Goal: Information Seeking & Learning: Find specific fact

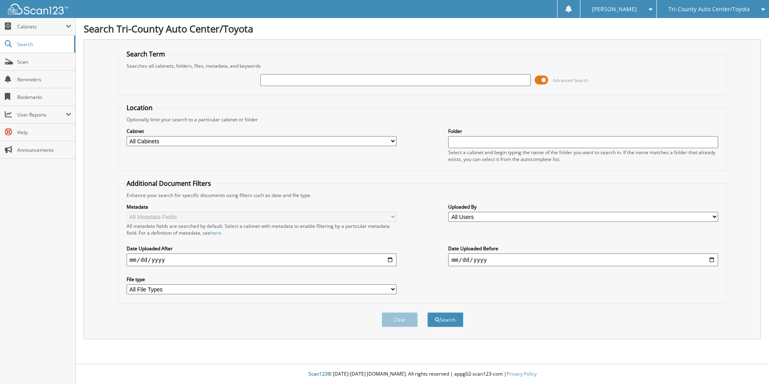
drag, startPoint x: 324, startPoint y: 72, endPoint x: 317, endPoint y: 76, distance: 7.7
click at [323, 72] on div "Advanced Search" at bounding box center [423, 80] width 600 height 22
click at [314, 76] on input "text" at bounding box center [395, 80] width 270 height 12
type input "wiand"
click at [427, 312] on button "Search" at bounding box center [445, 319] width 36 height 15
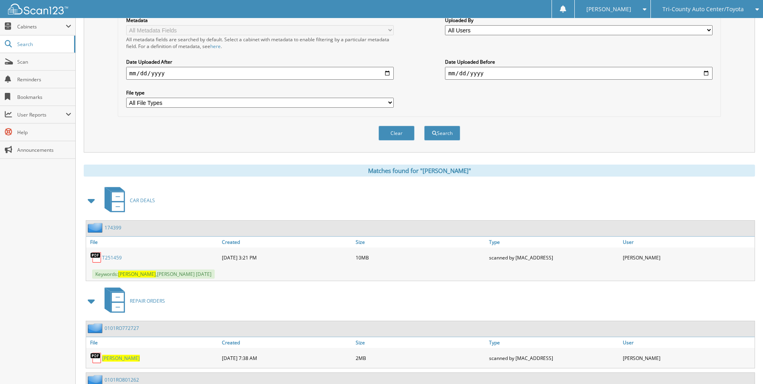
scroll to position [187, 0]
click at [113, 254] on link "T251459" at bounding box center [112, 257] width 20 height 7
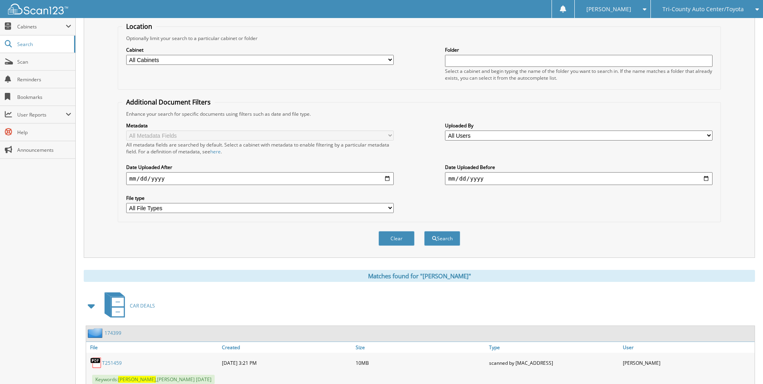
scroll to position [80, 0]
drag, startPoint x: 172, startPoint y: 60, endPoint x: 99, endPoint y: 59, distance: 73.3
click at [99, 59] on div "Search Term Searches all cabinets, folders, files, metadata, and keywords wiand…" at bounding box center [419, 109] width 671 height 300
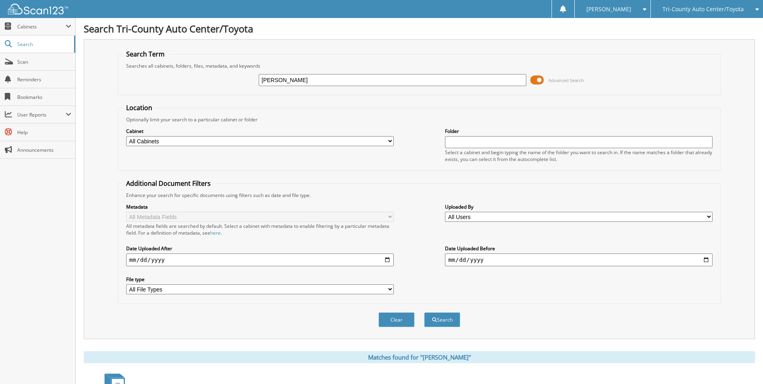
drag, startPoint x: 276, startPoint y: 80, endPoint x: 198, endPoint y: 77, distance: 77.7
click at [198, 77] on div "wiand Advanced Search" at bounding box center [419, 80] width 594 height 22
type input "schwartz"
click at [424, 312] on button "Search" at bounding box center [442, 319] width 36 height 15
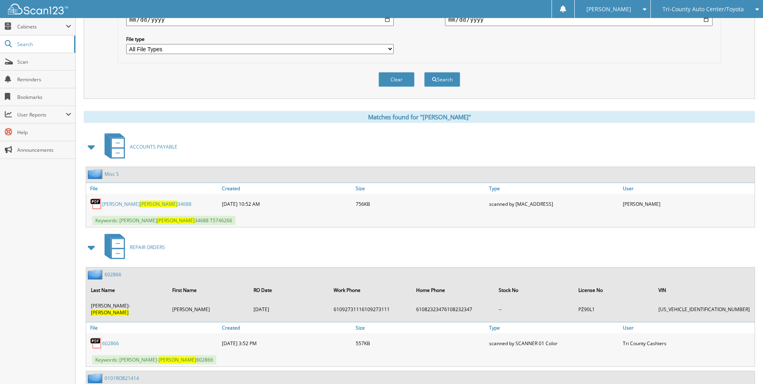
click at [93, 149] on span at bounding box center [91, 147] width 11 height 14
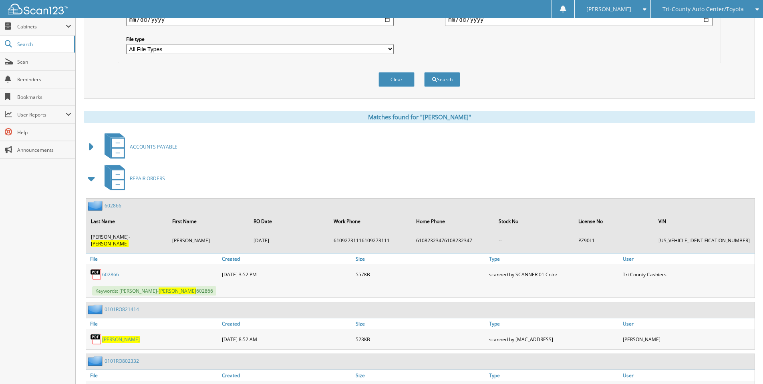
click at [91, 177] on span at bounding box center [91, 178] width 11 height 14
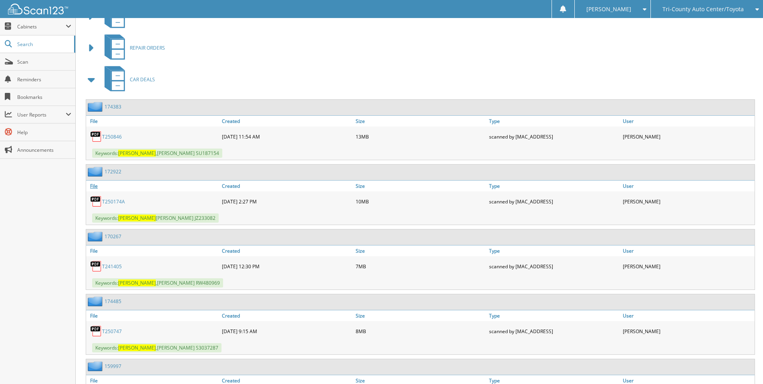
scroll to position [374, 0]
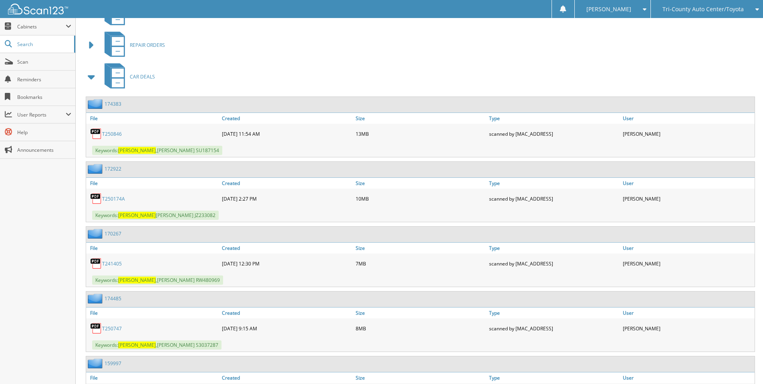
click at [115, 134] on link "T250846" at bounding box center [112, 134] width 20 height 7
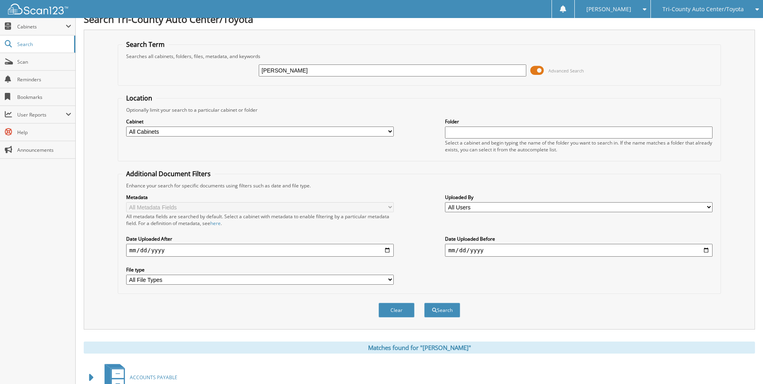
scroll to position [27, 0]
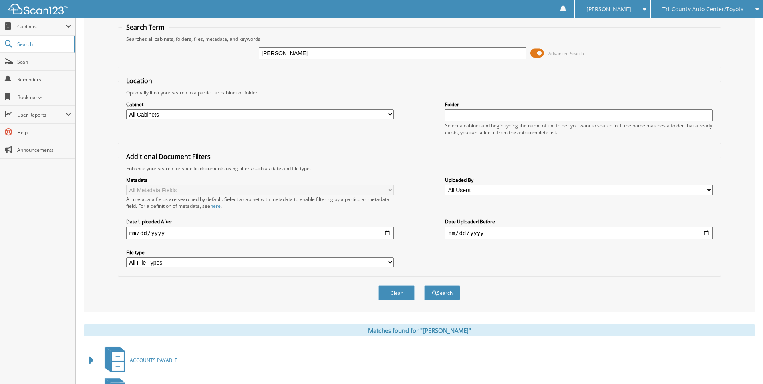
drag, startPoint x: 285, startPoint y: 57, endPoint x: 222, endPoint y: 58, distance: 62.5
click at [222, 56] on div "schwartz Advanced Search" at bounding box center [419, 53] width 594 height 22
type input "camper"
click at [424, 286] on button "Search" at bounding box center [442, 293] width 36 height 15
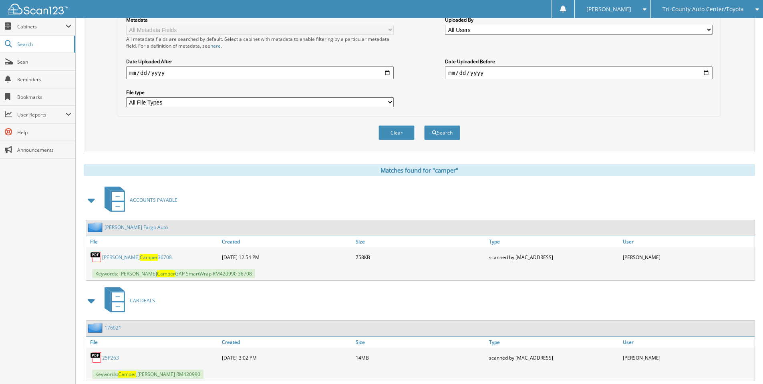
scroll to position [209, 0]
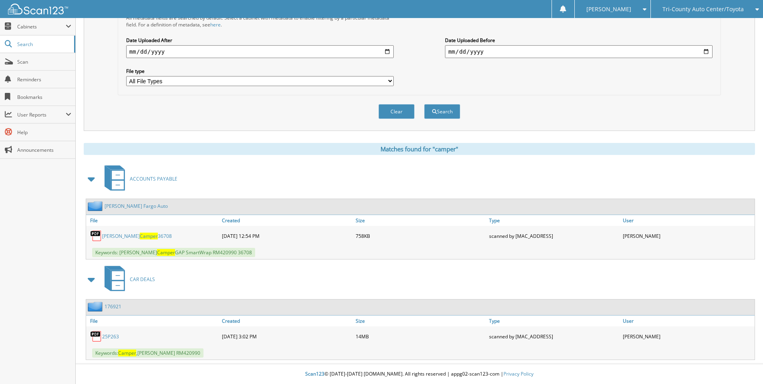
click at [140, 237] on span "Camper" at bounding box center [149, 236] width 18 height 7
click at [697, 7] on span "Tri-County Auto Center/Toyota" at bounding box center [702, 9] width 81 height 5
click at [696, 31] on link "Tri-County Chrysler Jeep Dodge" at bounding box center [707, 25] width 112 height 14
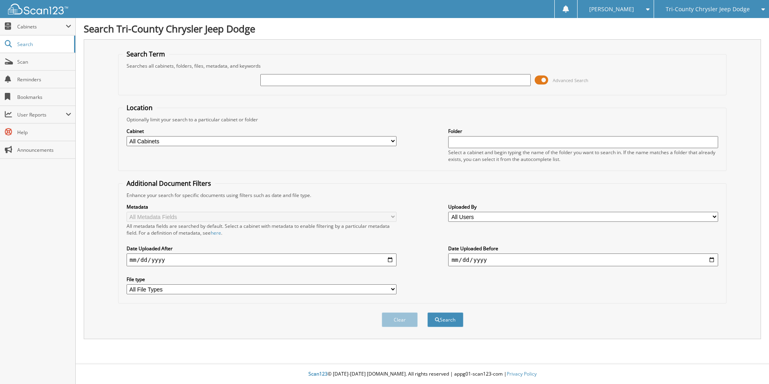
click at [288, 83] on input "text" at bounding box center [395, 80] width 270 height 12
type input "[PERSON_NAME]"
click at [427, 312] on button "Search" at bounding box center [445, 319] width 36 height 15
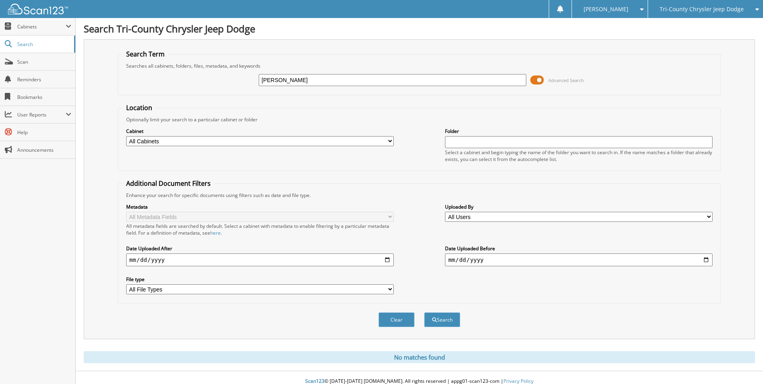
drag, startPoint x: 295, startPoint y: 84, endPoint x: 251, endPoint y: 84, distance: 44.0
click at [251, 84] on div "[PERSON_NAME] Advanced Search" at bounding box center [419, 80] width 594 height 22
type input "p3018"
click at [424, 312] on button "Search" at bounding box center [442, 319] width 36 height 15
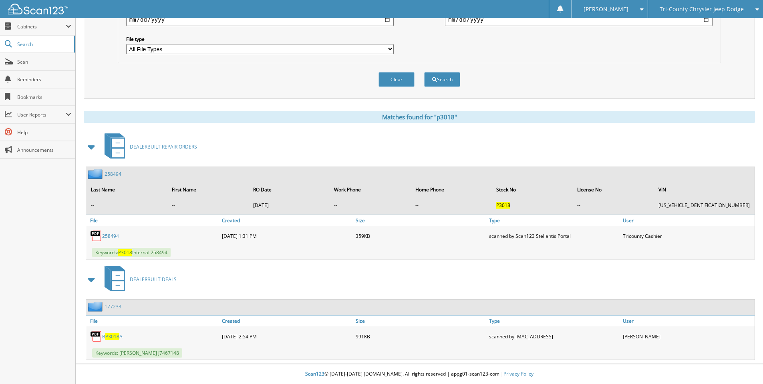
click at [116, 336] on span "P3018" at bounding box center [112, 336] width 14 height 7
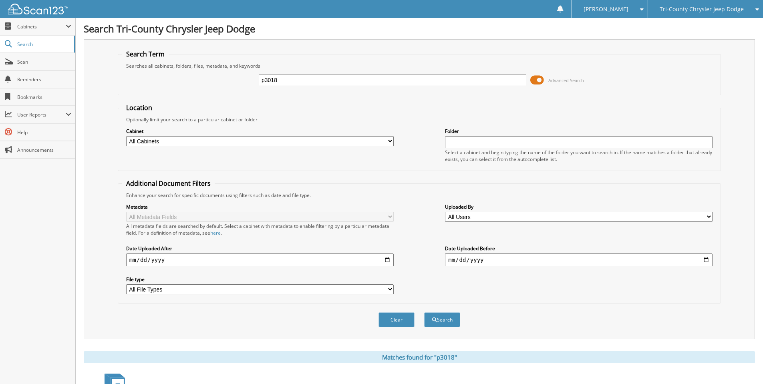
click at [570, 38] on div "Search Tri-County Chrysler Jeep Dodge Search Term Searches all cabinets, folder…" at bounding box center [419, 312] width 687 height 624
click at [733, 8] on span "Tri-County Chrysler Jeep Dodge" at bounding box center [702, 9] width 84 height 5
click at [707, 27] on link "Tri-County Auto Center/Toyota" at bounding box center [705, 25] width 115 height 14
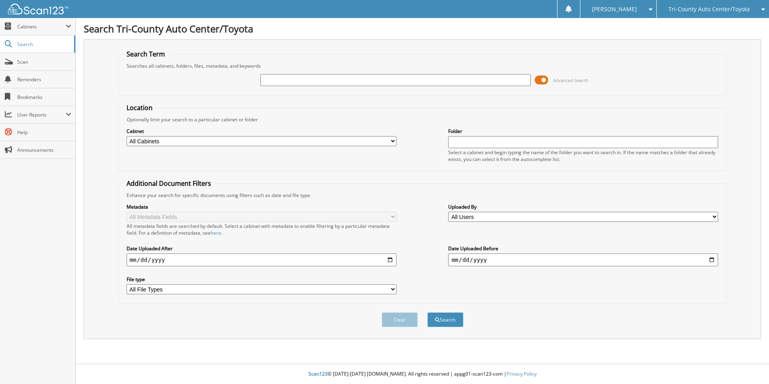
click at [301, 78] on input "text" at bounding box center [395, 80] width 270 height 12
type input "p3018"
click at [427, 312] on button "Search" at bounding box center [445, 319] width 36 height 15
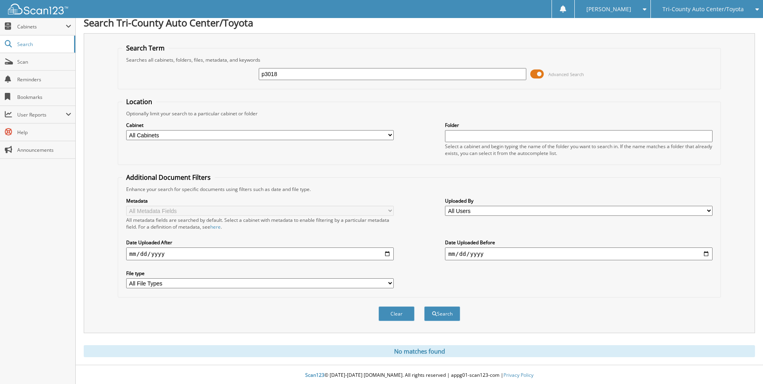
scroll to position [8, 0]
